Goal: Find specific page/section: Find specific page/section

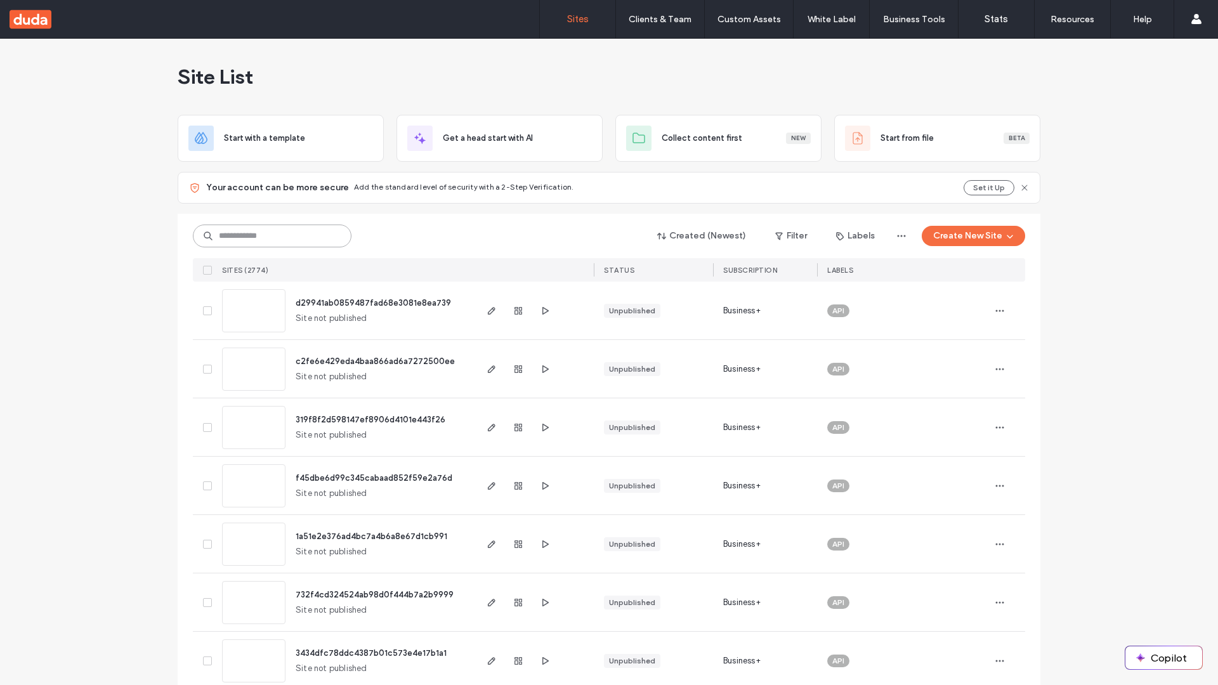
click at [268, 236] on input at bounding box center [272, 236] width 159 height 23
type input "**********"
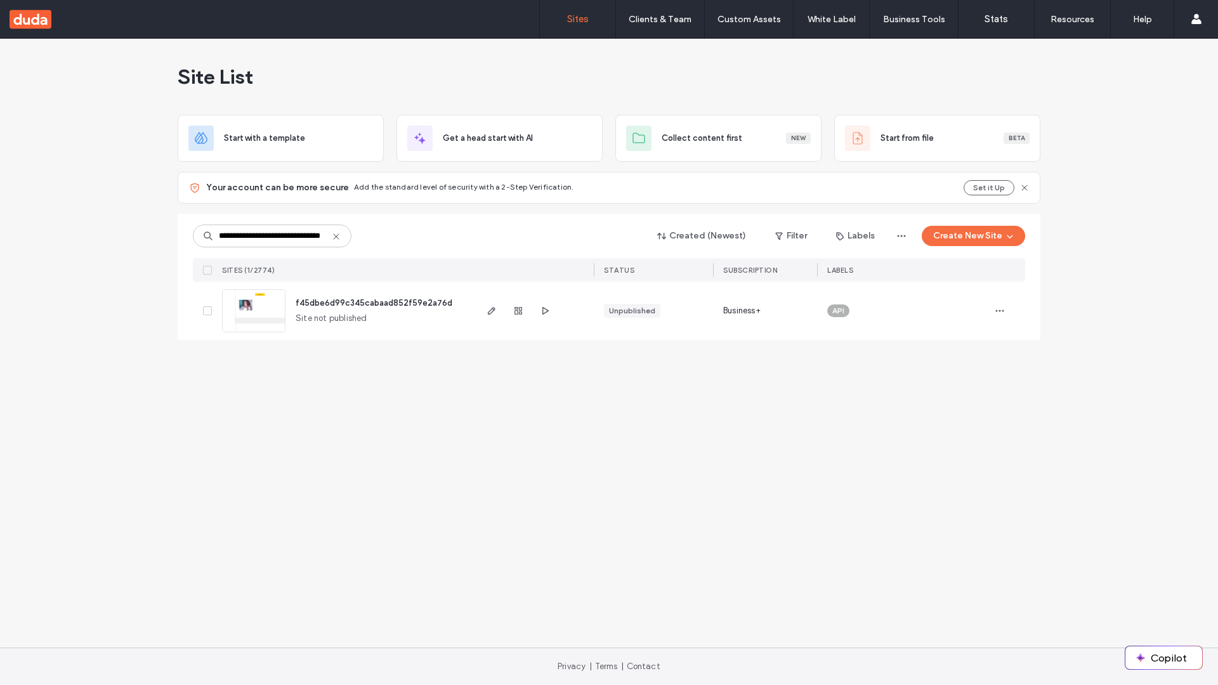
click at [374, 303] on span "f45dbe6d99c345cabaad852f59e2a76d" at bounding box center [374, 303] width 157 height 10
